Goal: Information Seeking & Learning: Learn about a topic

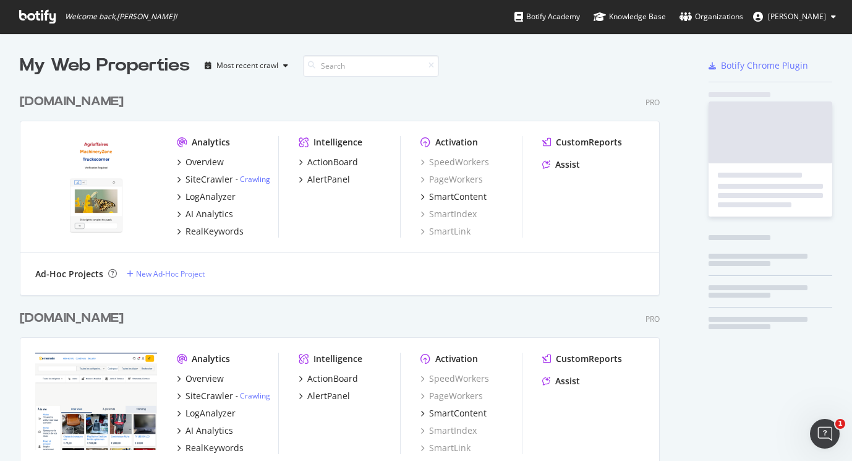
scroll to position [3853, 640]
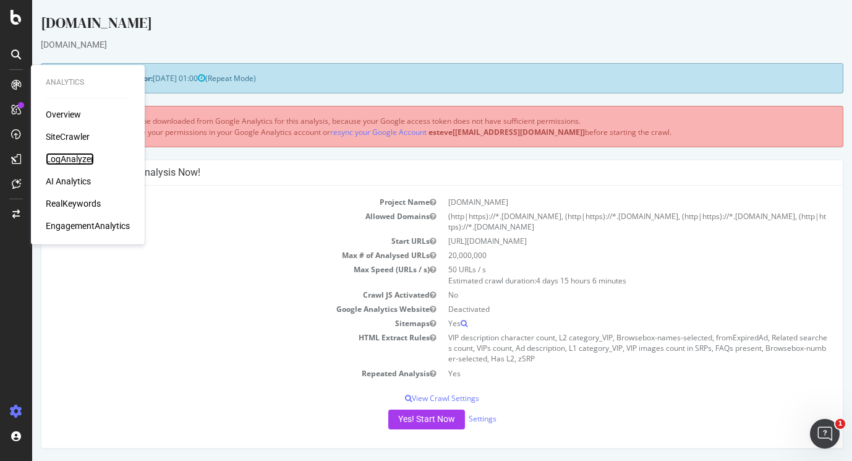
click at [71, 160] on div "LogAnalyzer" at bounding box center [70, 159] width 48 height 12
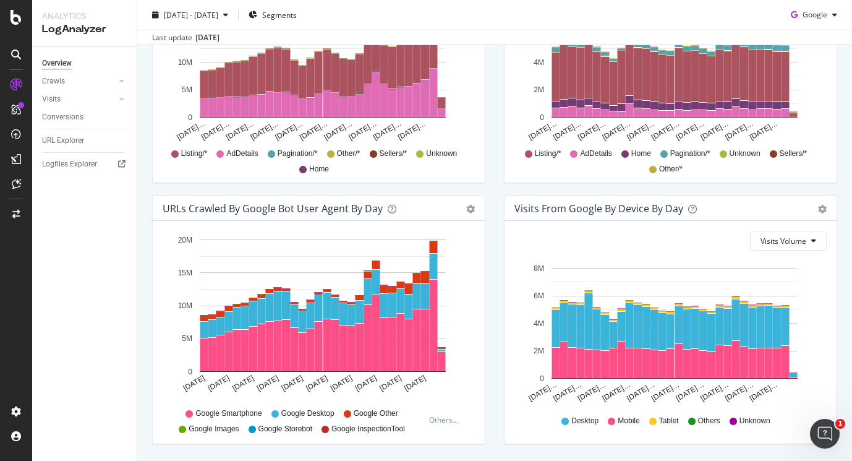
scroll to position [570, 0]
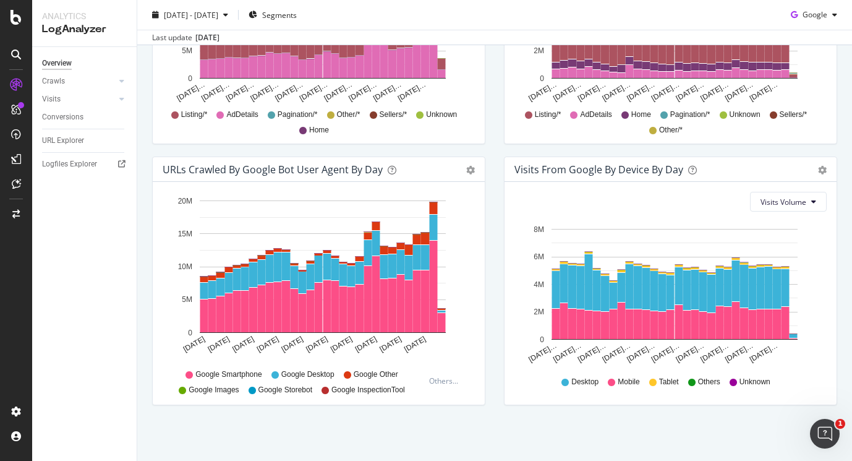
click at [799, 411] on div "Visits From Google By Device By Day Timeline (by Value) Timeline (by Percentage…" at bounding box center [670, 286] width 352 height 261
click at [125, 82] on div at bounding box center [122, 81] width 12 height 12
click at [75, 146] on div "HTTP Codes" at bounding box center [69, 148] width 42 height 13
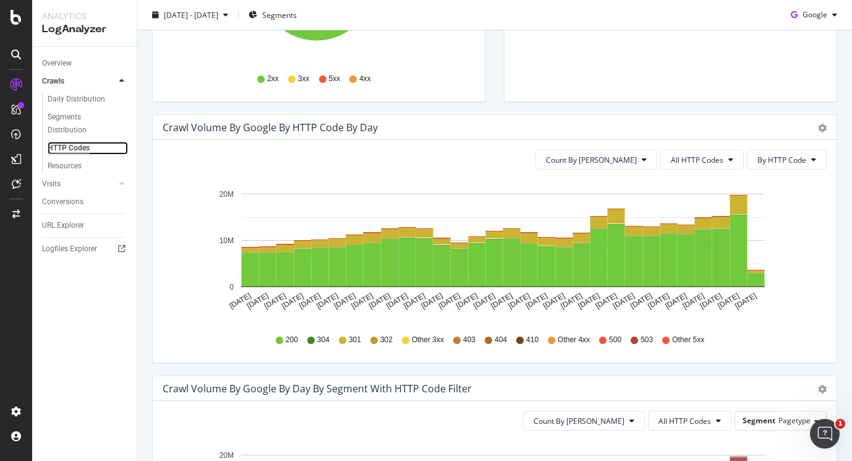
scroll to position [333, 0]
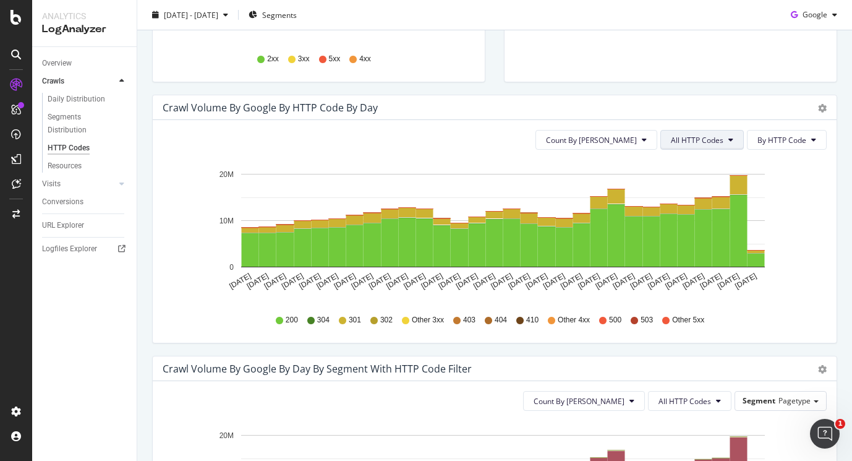
click at [689, 138] on span "All HTTP Codes" at bounding box center [697, 140] width 53 height 11
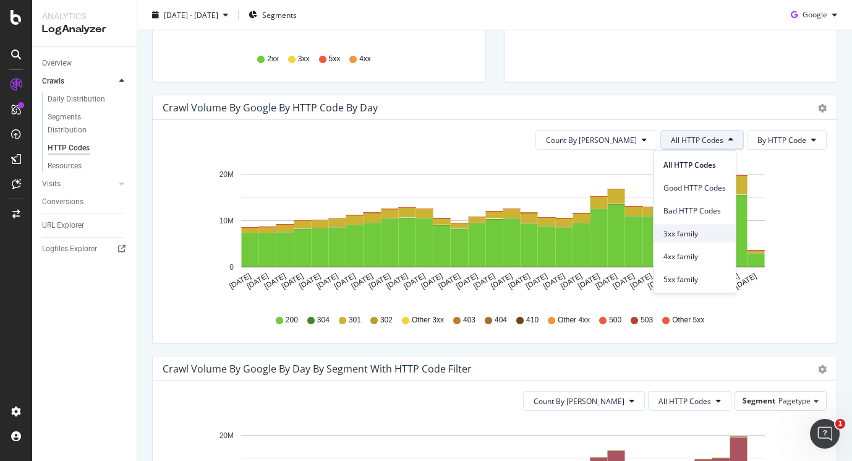
click at [689, 225] on div "3xx family" at bounding box center [694, 233] width 82 height 18
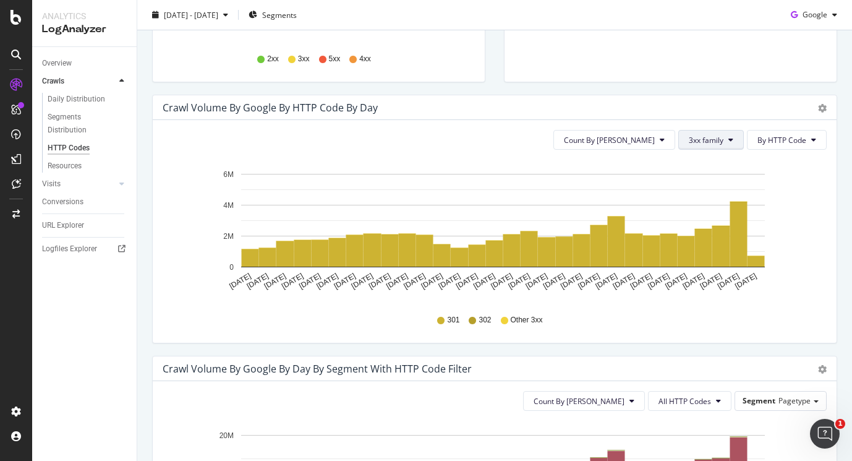
click at [719, 145] on button "3xx family" at bounding box center [711, 140] width 66 height 20
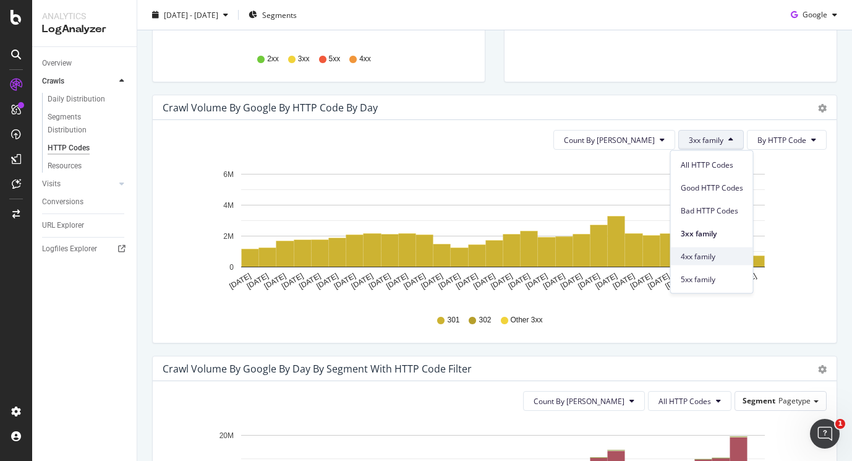
click at [689, 258] on span "4xx family" at bounding box center [712, 255] width 62 height 11
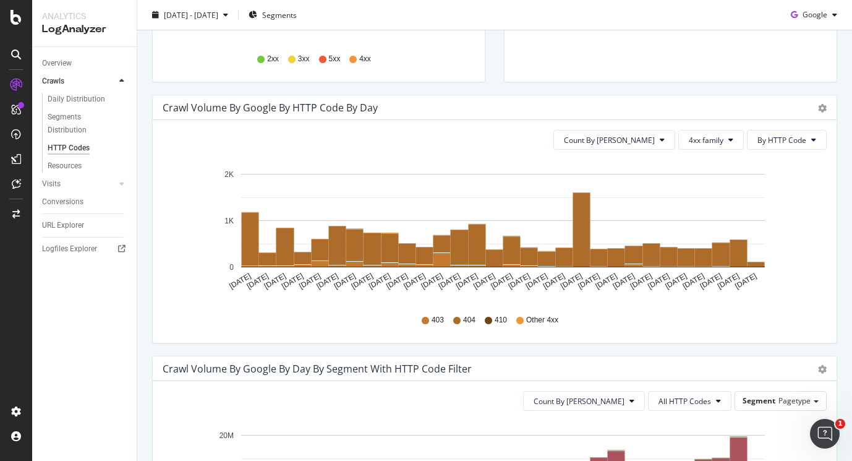
click at [726, 127] on div "Count By Day 4xx family By HTTP Code Hold CMD (⌘) while clicking to filter the …" at bounding box center [495, 231] width 684 height 223
click at [716, 142] on button "4xx family" at bounding box center [711, 140] width 66 height 20
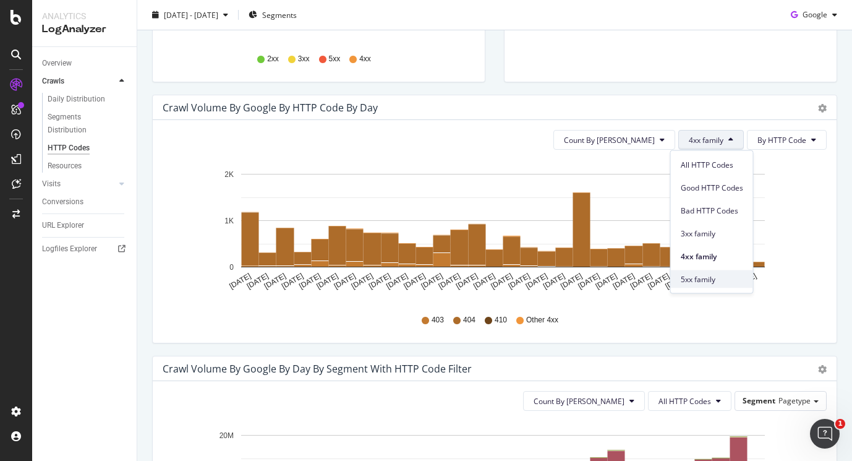
click at [702, 278] on span "5xx family" at bounding box center [712, 278] width 62 height 11
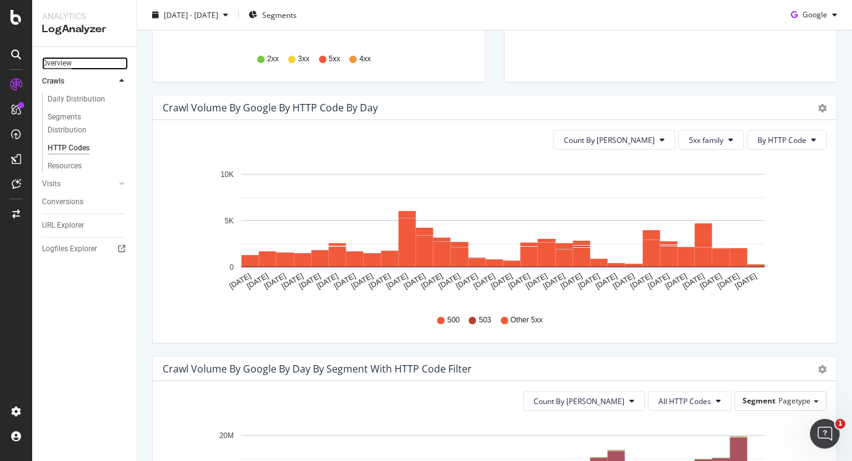
click at [54, 64] on div "Overview" at bounding box center [57, 63] width 30 height 13
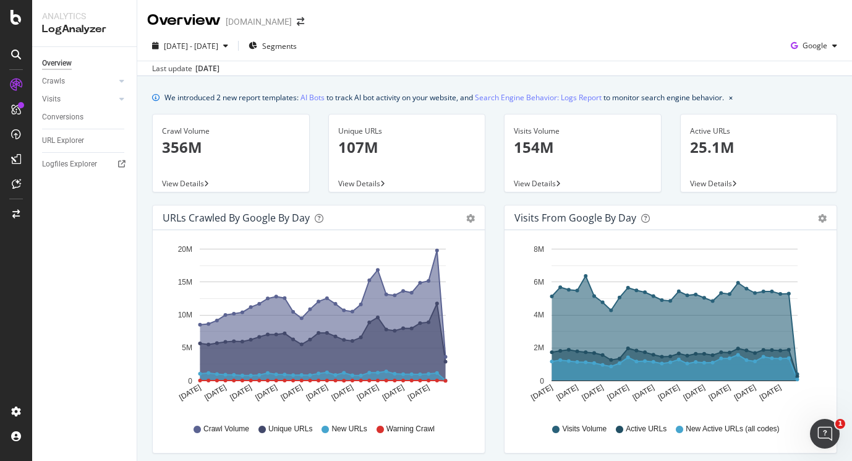
click at [801, 59] on div "[DATE] - [DATE] Segments Google" at bounding box center [494, 48] width 715 height 25
click at [802, 46] on span "Google" at bounding box center [814, 45] width 25 height 11
click at [794, 119] on span "OpenAI" at bounding box center [815, 116] width 46 height 11
